Goal: Find specific page/section: Find specific page/section

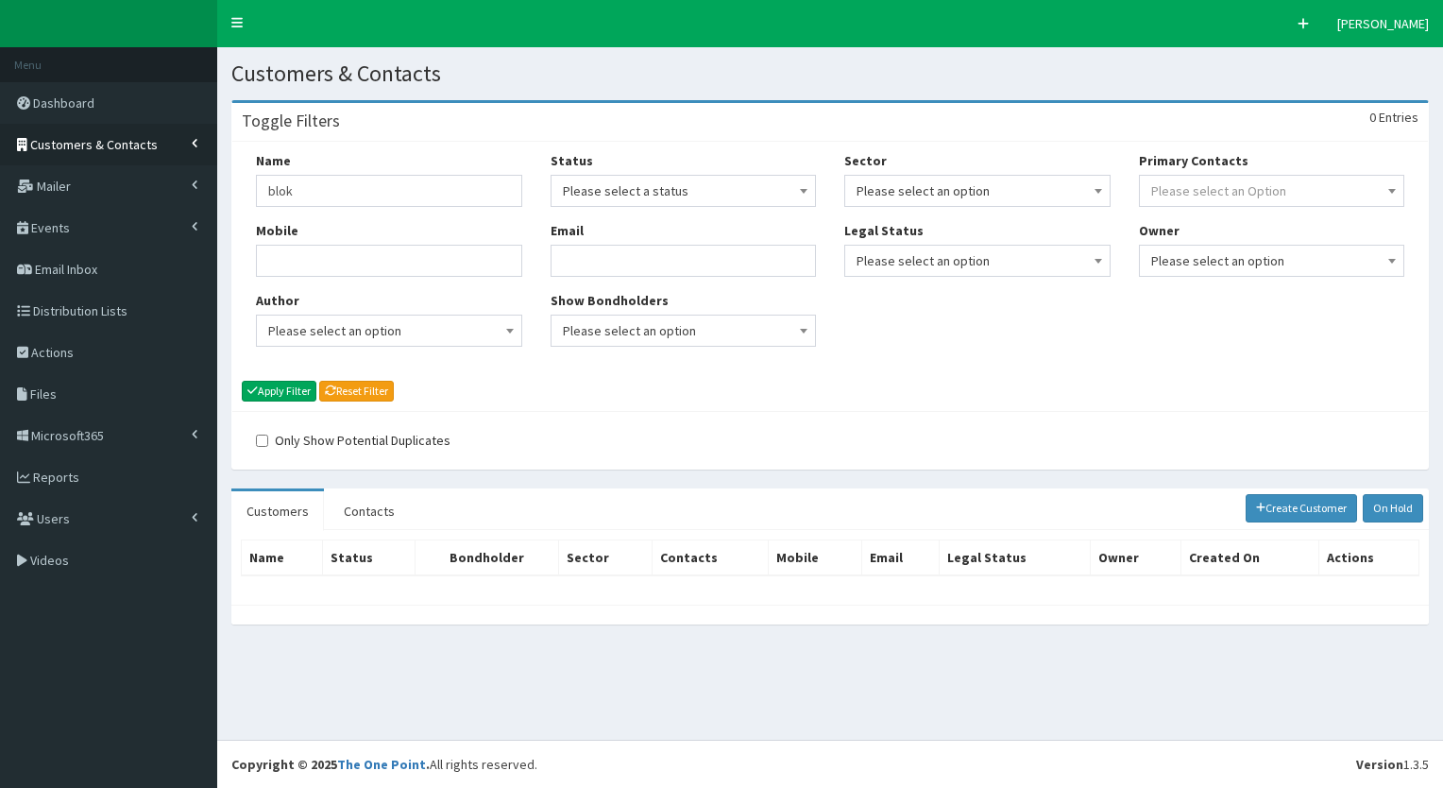
click at [189, 153] on link "Customers & Contacts" at bounding box center [108, 145] width 217 height 42
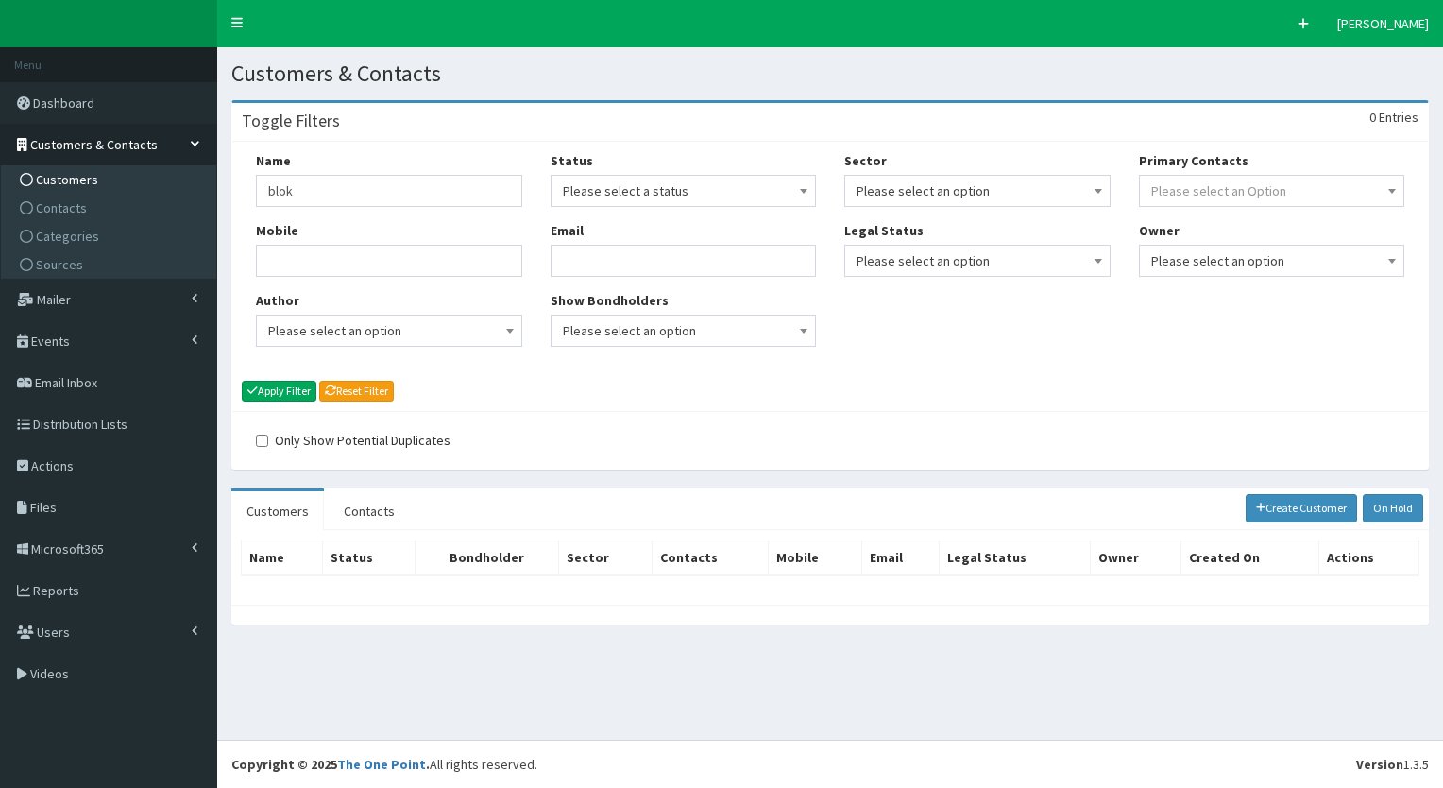
click at [93, 187] on link "Customers" at bounding box center [111, 179] width 211 height 28
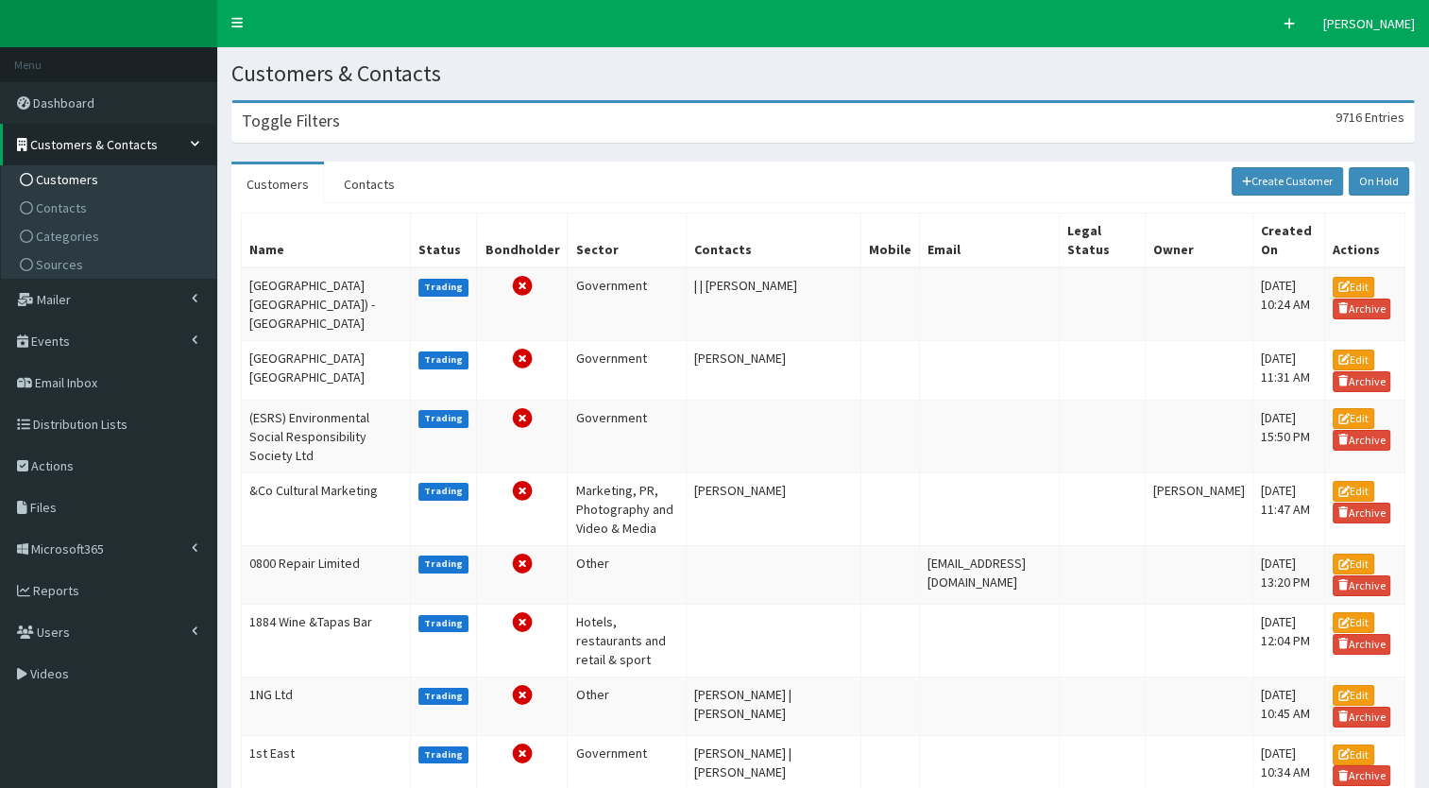
click at [382, 142] on div "Toggle Filters 9716 Entries" at bounding box center [822, 122] width 1181 height 39
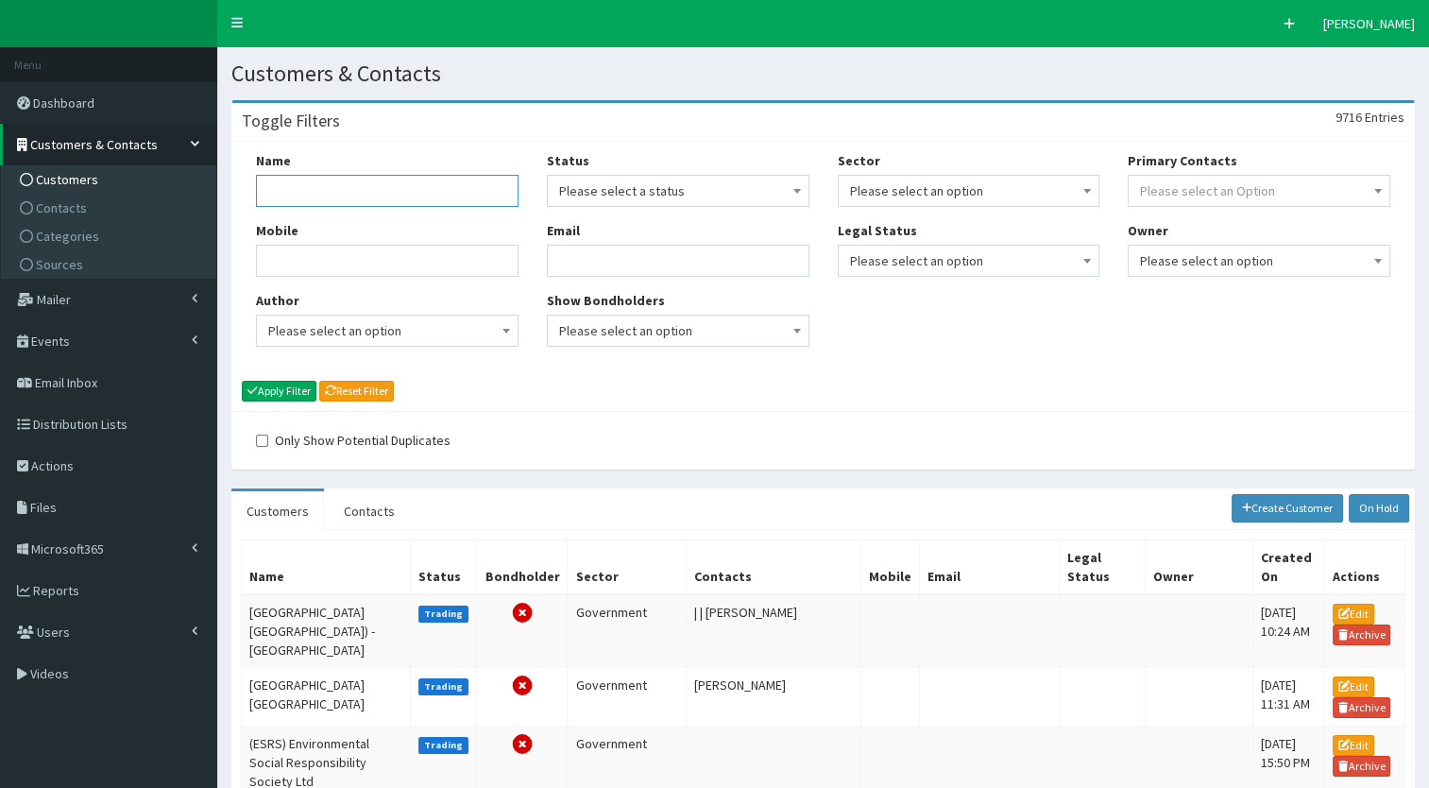
click at [347, 201] on input "Name" at bounding box center [387, 191] width 263 height 32
